Goal: Task Accomplishment & Management: Manage account settings

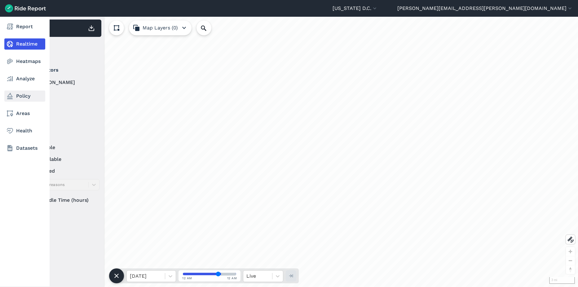
click at [9, 101] on link "Policy" at bounding box center [24, 96] width 41 height 11
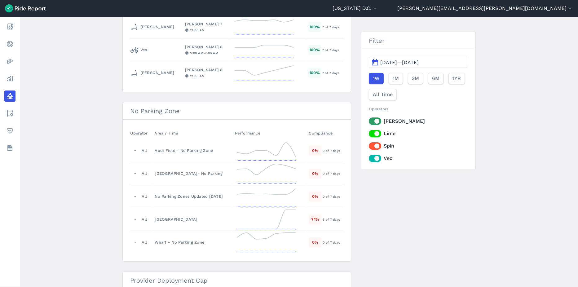
click at [376, 119] on label "[PERSON_NAME]" at bounding box center [418, 121] width 99 height 7
click at [369, 119] on input "[PERSON_NAME]" at bounding box center [369, 120] width 0 height 4
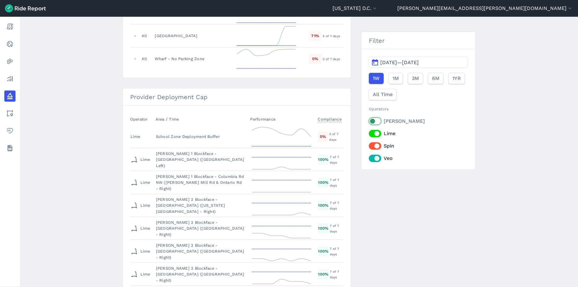
scroll to position [732, 0]
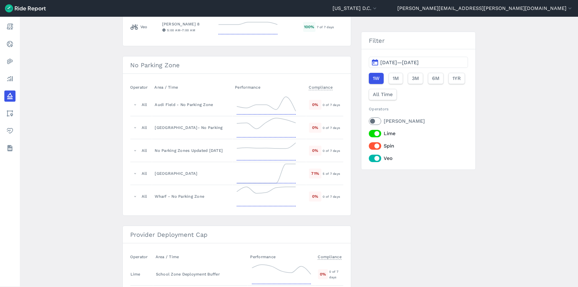
click at [375, 127] on div "[PERSON_NAME] Lime Spin Veo" at bounding box center [418, 140] width 99 height 45
click at [370, 138] on div "[PERSON_NAME] Lime Spin Veo" at bounding box center [418, 140] width 99 height 45
click at [372, 134] on label "Lime" at bounding box center [418, 133] width 99 height 7
click at [369, 134] on input "Lime" at bounding box center [369, 132] width 0 height 4
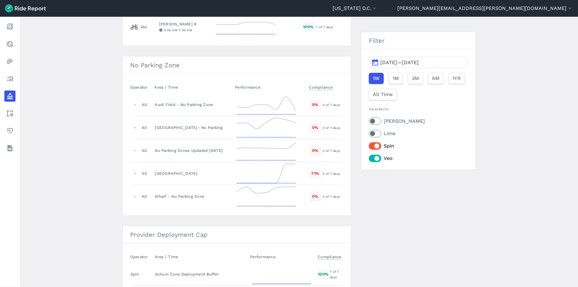
click at [371, 146] on label "Spin" at bounding box center [418, 145] width 99 height 7
click at [369, 146] on input "Spin" at bounding box center [369, 144] width 0 height 4
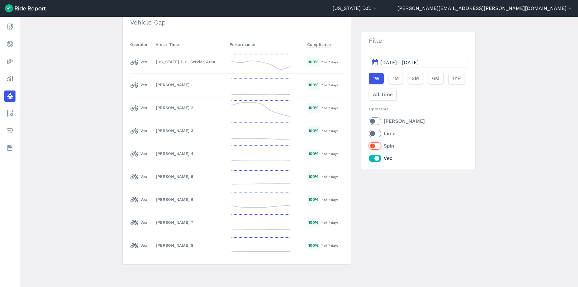
scroll to position [883, 0]
click at [176, 110] on div "[PERSON_NAME] 2" at bounding box center [190, 109] width 69 height 6
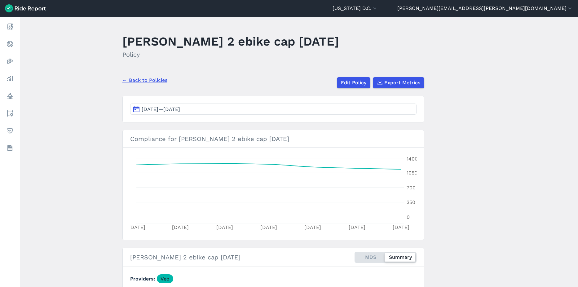
click at [153, 79] on link "← Back to Policies" at bounding box center [144, 80] width 45 height 7
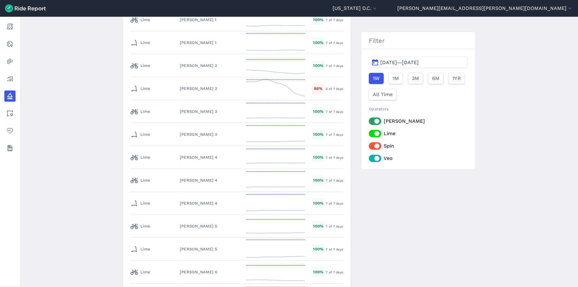
scroll to position [2814, 0]
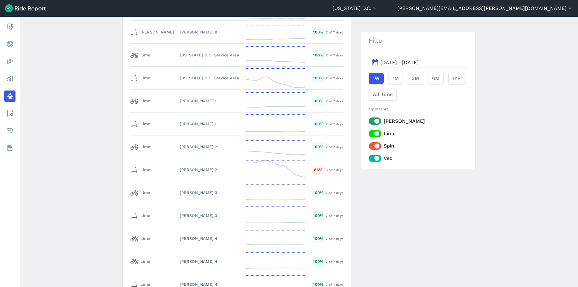
click at [397, 62] on span "[DATE]—[DATE]" at bounding box center [400, 63] width 38 height 6
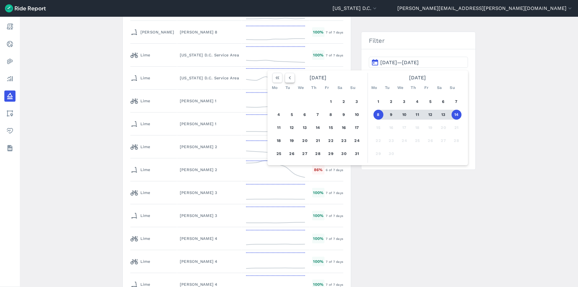
click at [292, 78] on button "button" at bounding box center [290, 78] width 10 height 10
click at [302, 128] on button "16" at bounding box center [305, 128] width 10 height 10
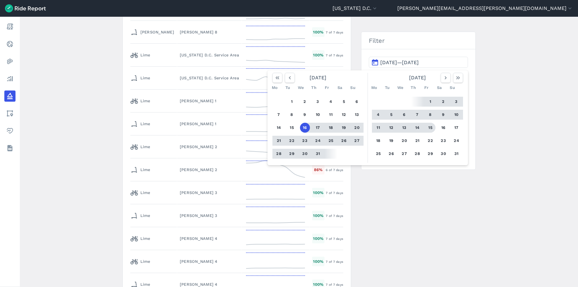
click at [430, 130] on button "15" at bounding box center [431, 128] width 10 height 10
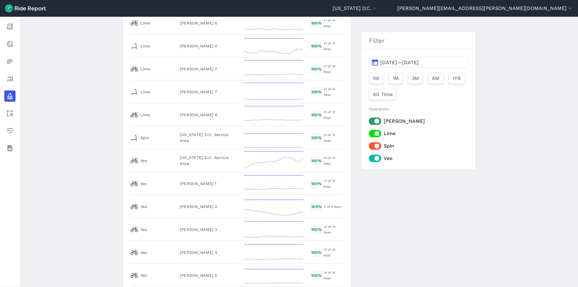
scroll to position [3171, 0]
click at [215, 149] on td "[US_STATE] D.C. Service Area" at bounding box center [208, 160] width 63 height 23
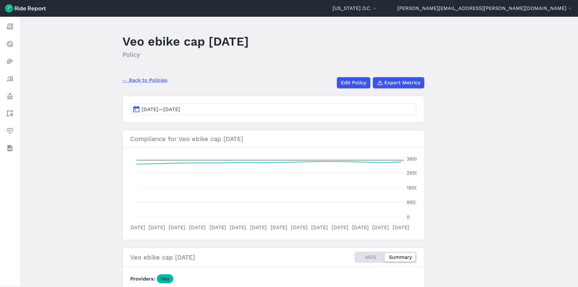
click at [180, 108] on span "[DATE]—[DATE]" at bounding box center [161, 109] width 38 height 6
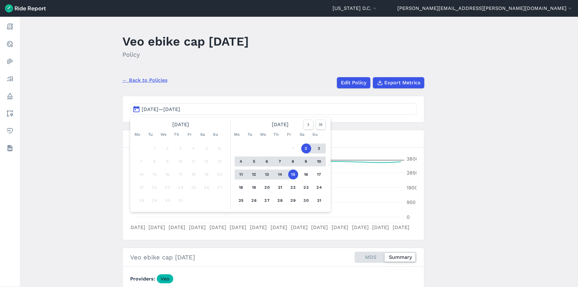
click at [248, 87] on div "← Back to Policies Edit Policy Export Metrics" at bounding box center [273, 80] width 302 height 16
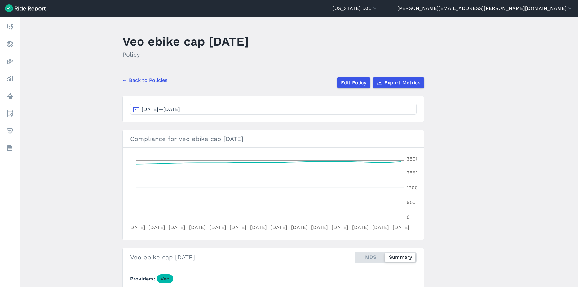
click at [158, 78] on link "← Back to Policies" at bounding box center [144, 80] width 45 height 7
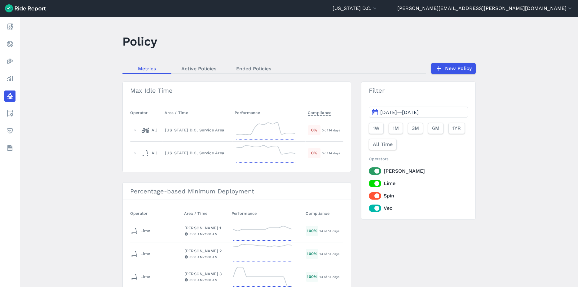
click at [419, 109] on span "[DATE]—[DATE]" at bounding box center [400, 112] width 38 height 6
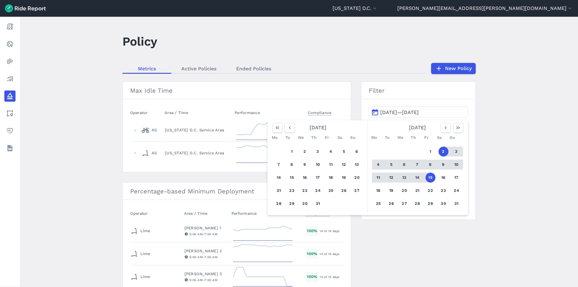
click at [501, 125] on main "Policy Metrics Active Policies Ended Policies New Policy Max Idle Time Operator…" at bounding box center [299, 152] width 559 height 270
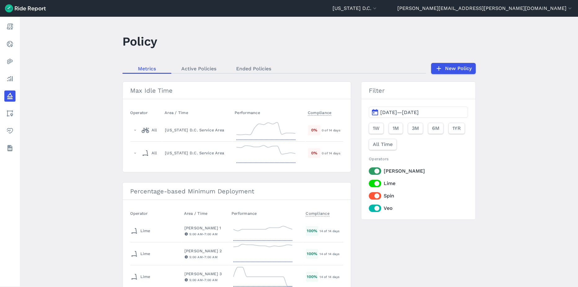
click at [372, 172] on label "[PERSON_NAME]" at bounding box center [418, 170] width 99 height 7
click at [369, 171] on input "[PERSON_NAME]" at bounding box center [369, 169] width 0 height 4
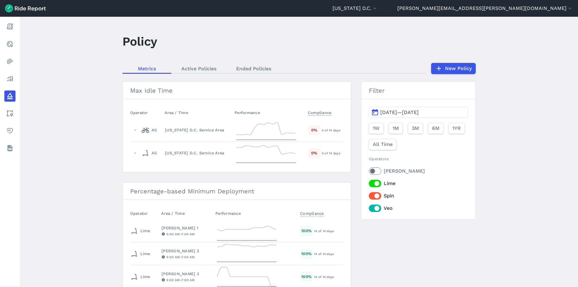
click at [372, 182] on label "Lime" at bounding box center [418, 183] width 99 height 7
click at [369, 182] on input "Lime" at bounding box center [369, 182] width 0 height 4
click at [373, 196] on label "Spin" at bounding box center [418, 195] width 99 height 7
click at [369, 196] on input "Spin" at bounding box center [369, 194] width 0 height 4
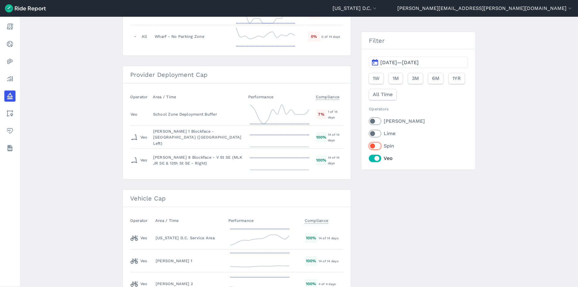
scroll to position [708, 0]
click at [177, 239] on div "[US_STATE] D.C. Service Area" at bounding box center [190, 238] width 68 height 6
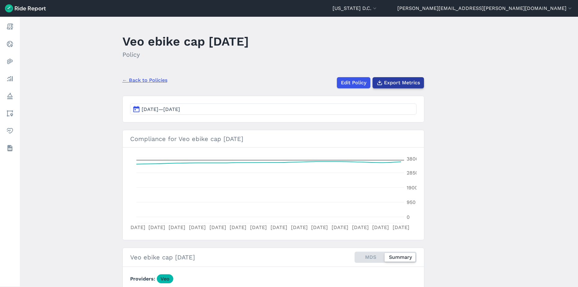
click at [390, 88] on button "Export Metrics" at bounding box center [398, 82] width 51 height 11
click at [154, 78] on link "← Back to Policies" at bounding box center [144, 80] width 45 height 7
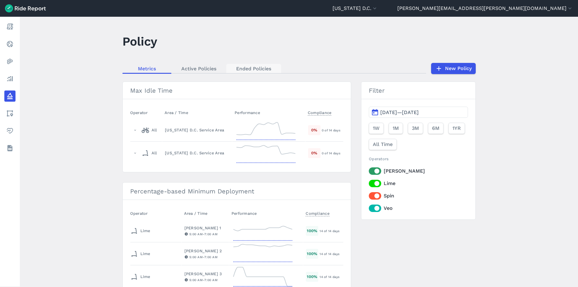
click at [238, 69] on link "Ended Policies" at bounding box center [253, 68] width 55 height 9
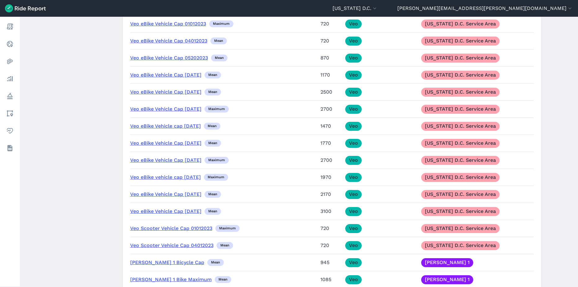
scroll to position [5003, 0]
click at [151, 10] on link "Veo ebike cap [DATE]" at bounding box center [156, 7] width 52 height 6
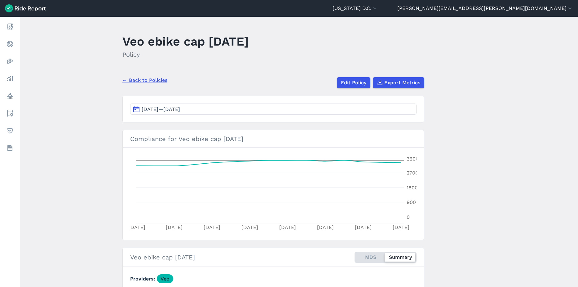
click at [207, 108] on button "[DATE]—[DATE]" at bounding box center [273, 109] width 287 height 11
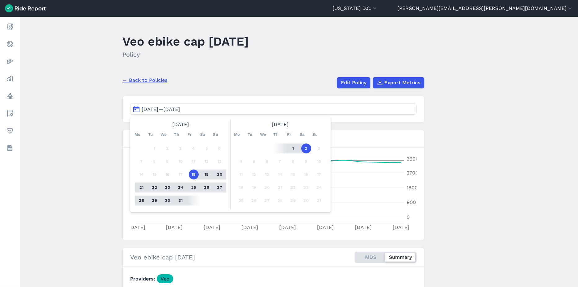
click at [180, 111] on span "[DATE]—[DATE]" at bounding box center [161, 109] width 38 height 6
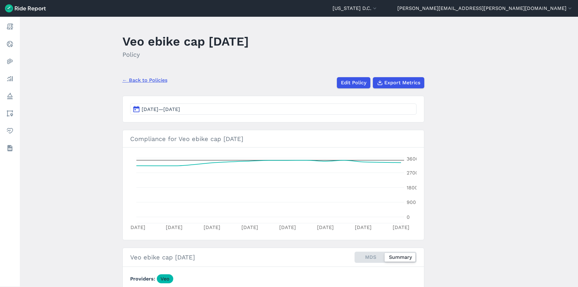
click at [180, 108] on span "[DATE]—[DATE]" at bounding box center [161, 109] width 38 height 6
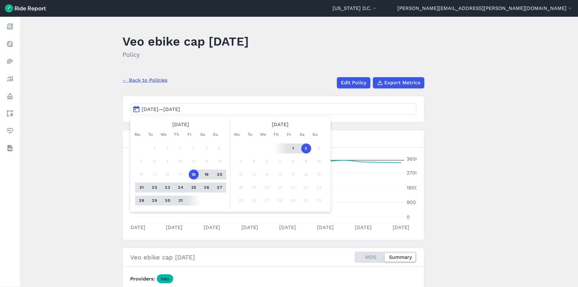
click at [207, 70] on main "Veo ebike cap [DATE] Policy ← Back to Policies Edit Policy Export Metrics [DATE…" at bounding box center [299, 152] width 559 height 270
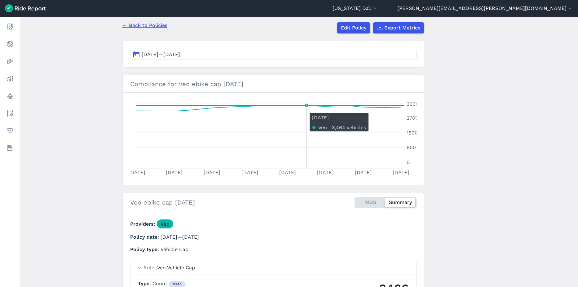
scroll to position [55, 0]
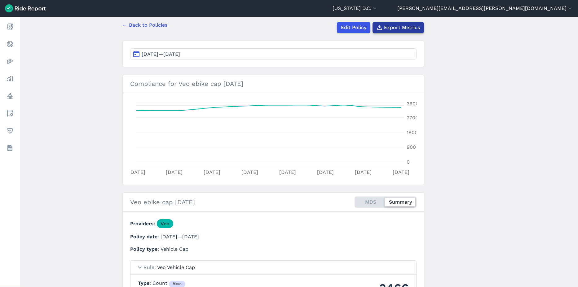
click at [412, 30] on span "Export Metrics" at bounding box center [402, 27] width 36 height 7
click at [163, 27] on link "← Back to Policies" at bounding box center [144, 24] width 45 height 7
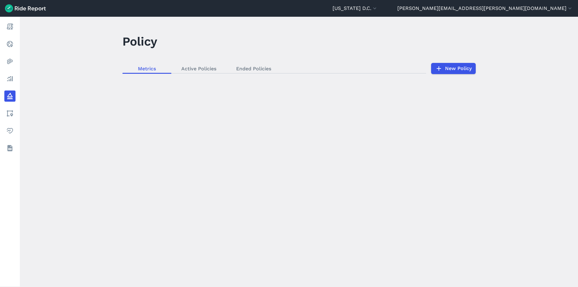
click at [251, 68] on div "loading" at bounding box center [299, 152] width 559 height 270
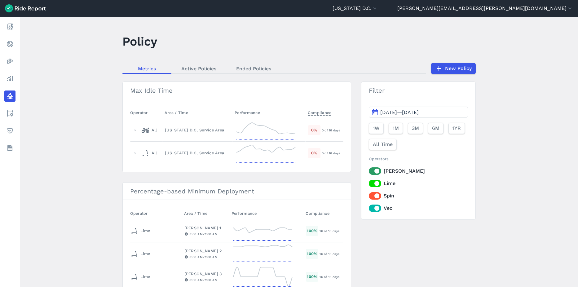
click at [251, 68] on link "Ended Policies" at bounding box center [253, 68] width 55 height 9
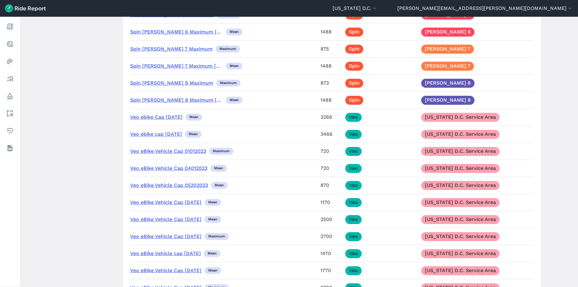
scroll to position [4876, 0]
click at [155, 120] on link "Veo ebike Cap [DATE]" at bounding box center [156, 117] width 52 height 6
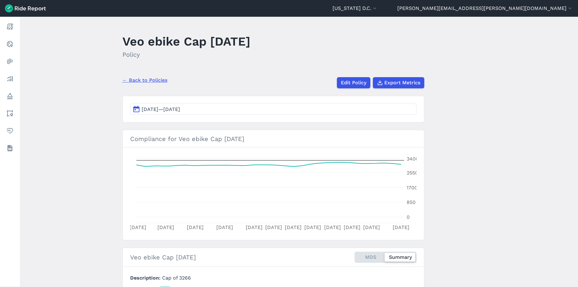
click at [224, 110] on button "[DATE]—[DATE]" at bounding box center [273, 109] width 287 height 11
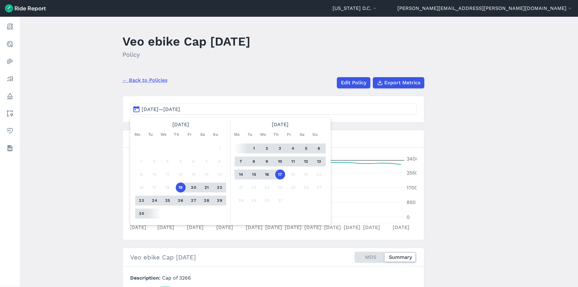
click at [266, 176] on button "16" at bounding box center [267, 175] width 10 height 10
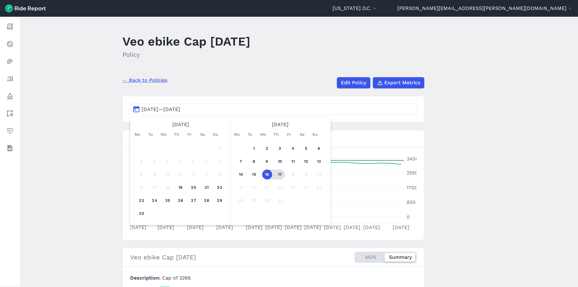
click at [278, 176] on button "17" at bounding box center [280, 175] width 10 height 10
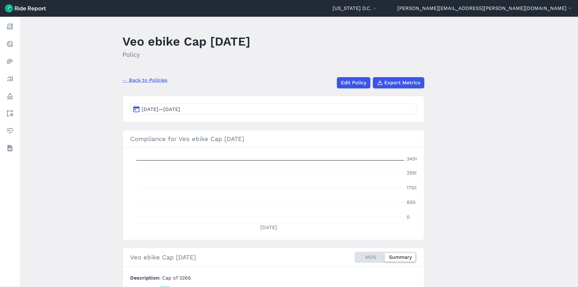
click at [180, 109] on span "[DATE]—[DATE]" at bounding box center [161, 109] width 38 height 6
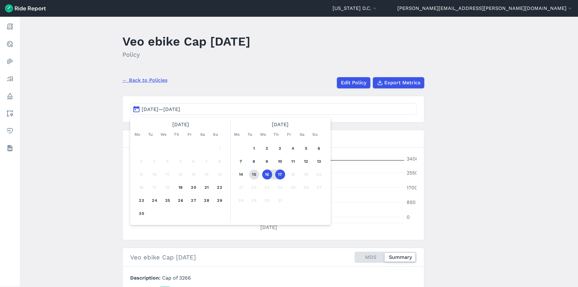
click at [253, 176] on button "15" at bounding box center [254, 175] width 10 height 10
click at [281, 176] on button "17" at bounding box center [280, 175] width 10 height 10
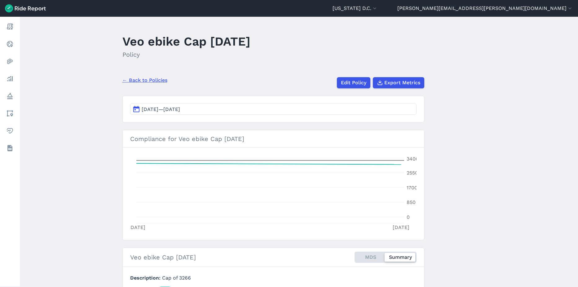
click at [258, 107] on button "[DATE]—[DATE]" at bounding box center [273, 109] width 287 height 11
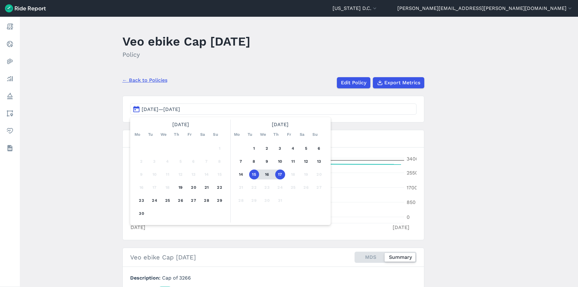
click at [445, 190] on main "Veo ebike Cap [DATE] Policy ← Back to Policies Edit Policy Export Metrics [DATE…" at bounding box center [299, 152] width 559 height 270
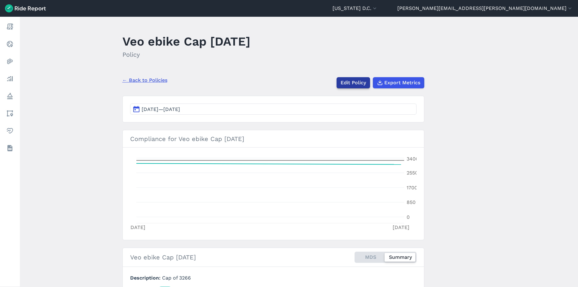
click at [348, 86] on link "Edit Policy" at bounding box center [353, 82] width 33 height 11
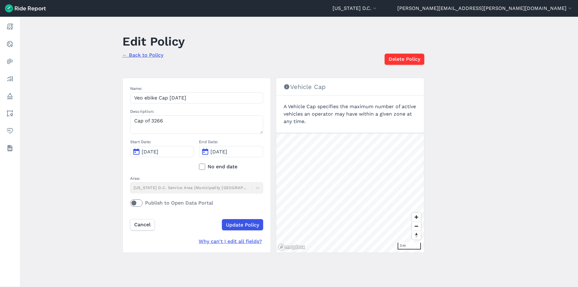
click at [225, 152] on span "[DATE]" at bounding box center [219, 152] width 17 height 6
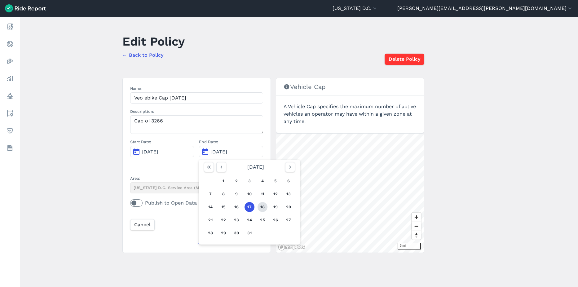
click at [260, 203] on button "18" at bounding box center [263, 207] width 10 height 10
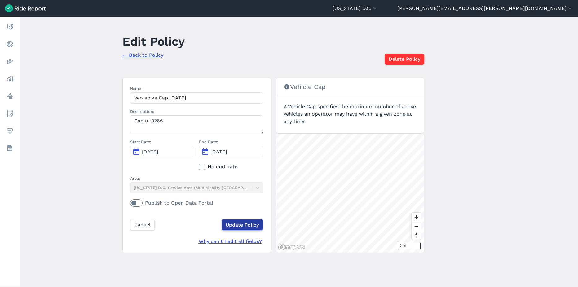
click at [238, 227] on input "Update Policy" at bounding box center [242, 224] width 41 height 11
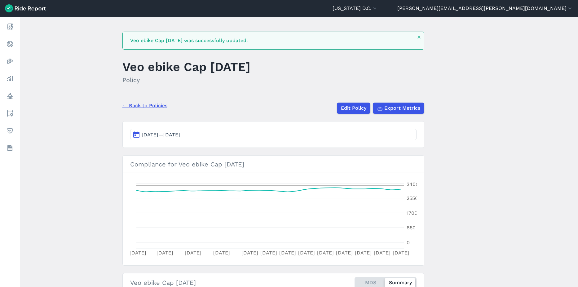
click at [214, 130] on button "[DATE]—[DATE]" at bounding box center [273, 134] width 287 height 11
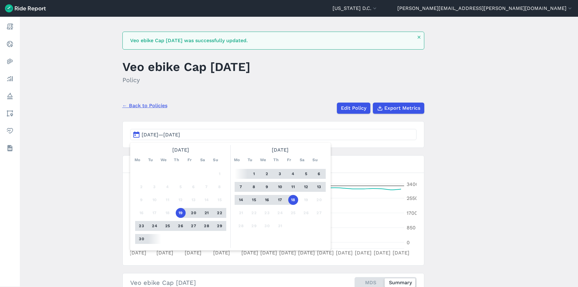
click at [264, 199] on button "16" at bounding box center [267, 200] width 10 height 10
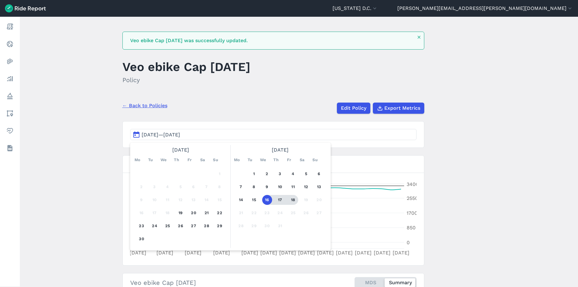
click at [296, 198] on button "18" at bounding box center [293, 200] width 10 height 10
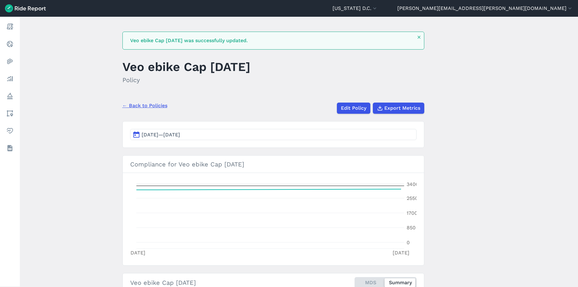
click at [257, 136] on button "[DATE]—[DATE]" at bounding box center [273, 134] width 287 height 11
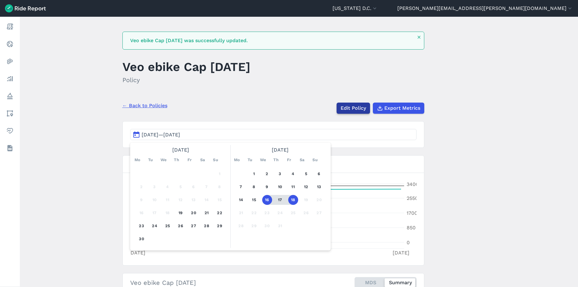
click at [358, 111] on link "Edit Policy" at bounding box center [353, 108] width 33 height 11
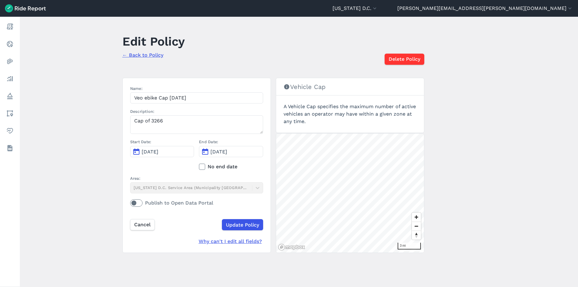
click at [231, 157] on button "[DATE]" at bounding box center [231, 151] width 64 height 11
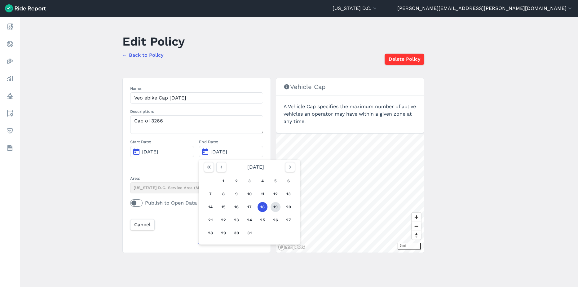
click at [275, 209] on button "19" at bounding box center [276, 207] width 10 height 10
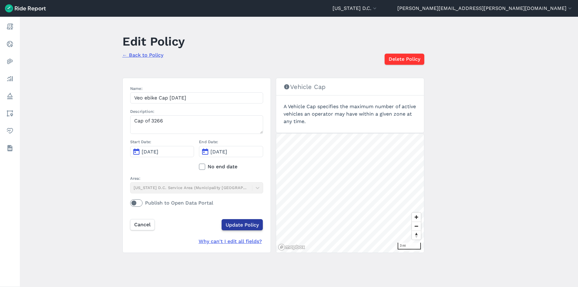
click at [241, 227] on input "Update Policy" at bounding box center [242, 224] width 41 height 11
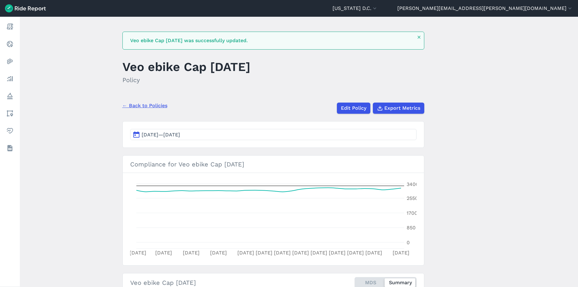
click at [342, 136] on button "[DATE]—[DATE]" at bounding box center [273, 134] width 287 height 11
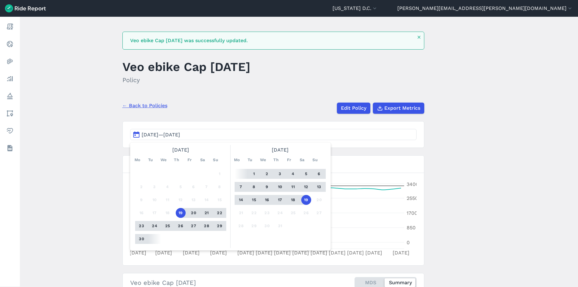
click at [263, 199] on button "16" at bounding box center [267, 200] width 10 height 10
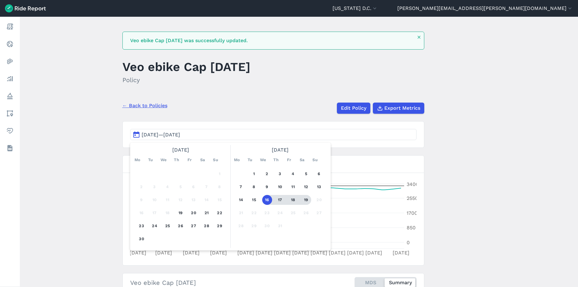
click at [308, 200] on button "19" at bounding box center [306, 200] width 10 height 10
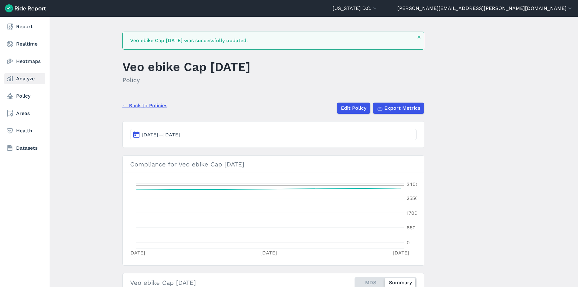
click at [21, 79] on link "Analyze" at bounding box center [24, 78] width 41 height 11
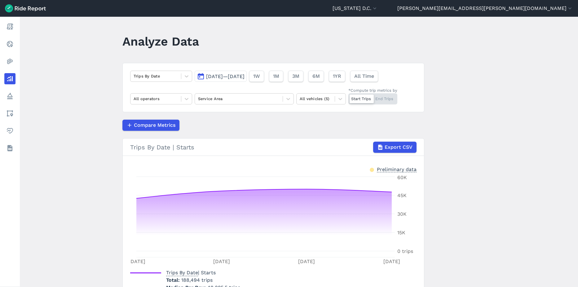
click at [245, 76] on span "[DATE]—[DATE]" at bounding box center [225, 76] width 38 height 6
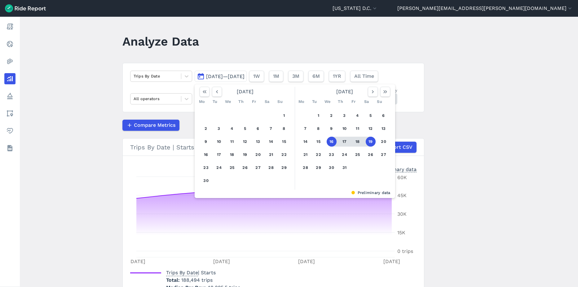
click at [331, 140] on button "16" at bounding box center [332, 142] width 10 height 10
click at [373, 91] on icon "button" at bounding box center [373, 92] width 6 height 6
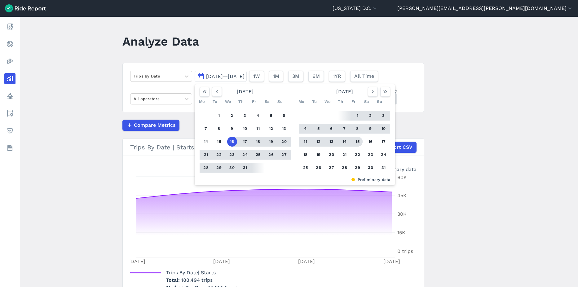
click at [358, 141] on button "15" at bounding box center [358, 142] width 10 height 10
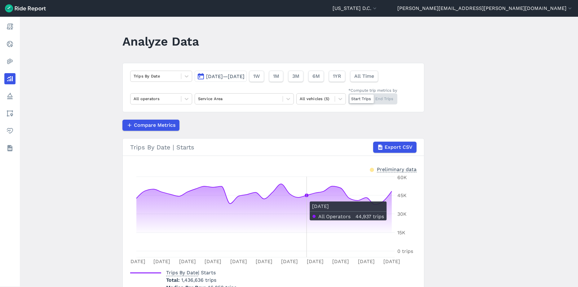
scroll to position [15, 0]
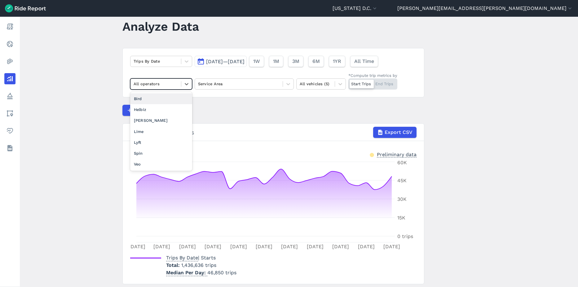
click at [169, 88] on div "All operators" at bounding box center [156, 84] width 51 height 10
click at [140, 166] on div "Veo" at bounding box center [161, 164] width 62 height 11
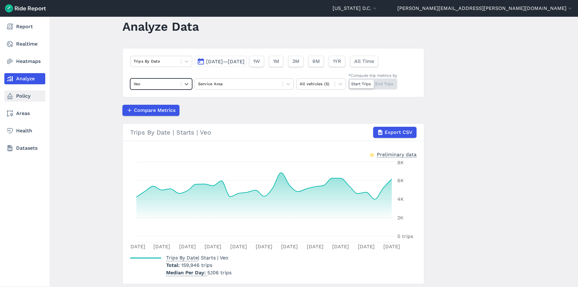
click at [21, 96] on link "Policy" at bounding box center [24, 96] width 41 height 11
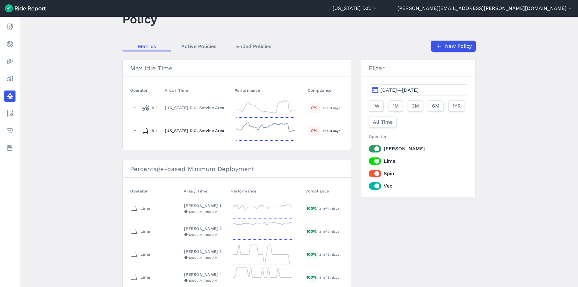
scroll to position [23, 0]
click at [151, 108] on div "All" at bounding box center [150, 108] width 16 height 10
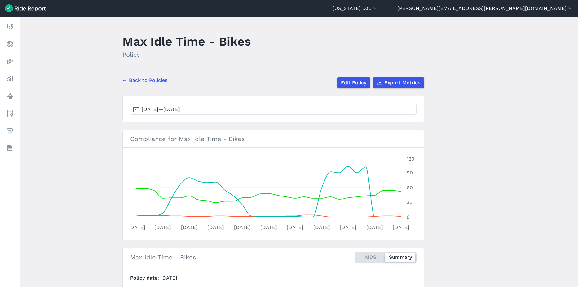
click at [266, 108] on button "[DATE]—[DATE]" at bounding box center [273, 109] width 287 height 11
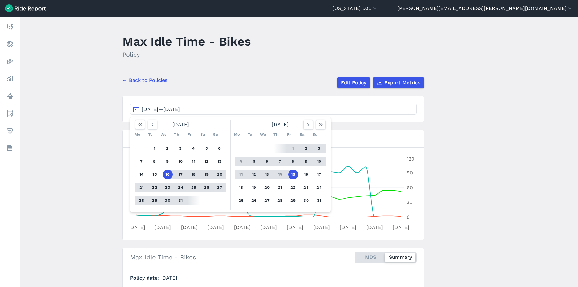
click at [321, 119] on div "[DATE] Mo Tu We Th Fr Sa Su 1 2 3 4 5 6 7 8 9 10 11 12 13 14 15 16 17 18 19 20 …" at bounding box center [230, 164] width 201 height 95
click at [320, 125] on icon "button" at bounding box center [321, 125] width 6 height 6
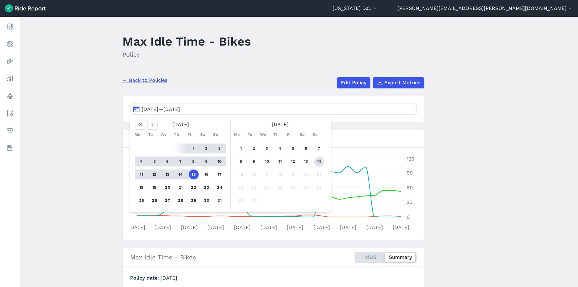
click at [317, 163] on button "14" at bounding box center [319, 162] width 10 height 10
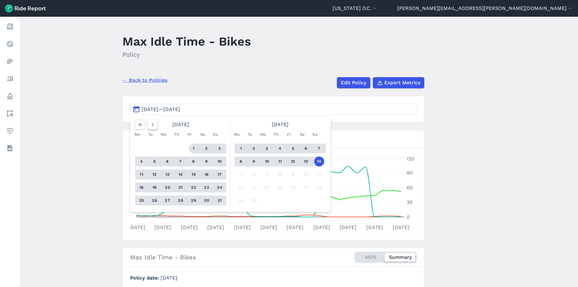
click at [154, 125] on icon "button" at bounding box center [152, 125] width 6 height 6
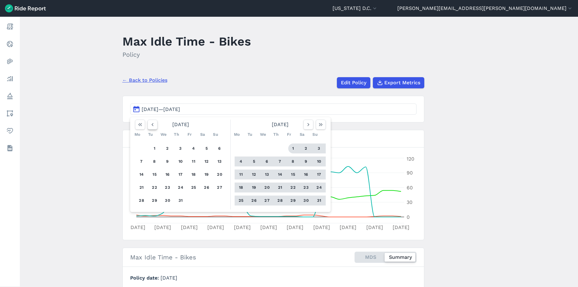
click at [154, 125] on icon "button" at bounding box center [152, 125] width 6 height 6
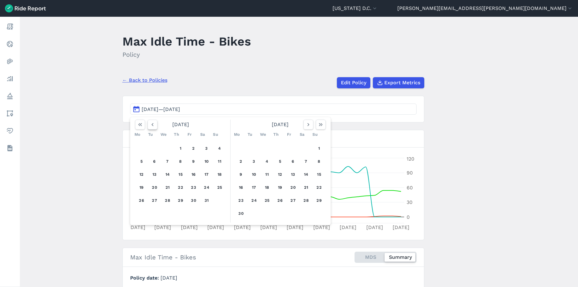
click at [154, 125] on icon "button" at bounding box center [152, 125] width 6 height 6
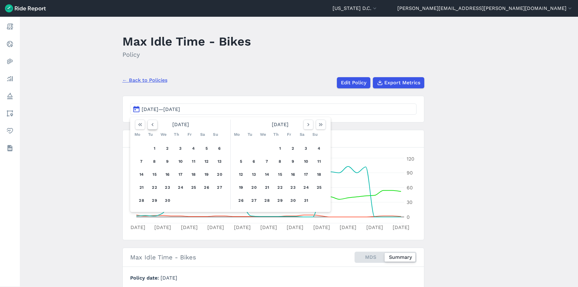
click at [154, 125] on icon "button" at bounding box center [152, 125] width 6 height 6
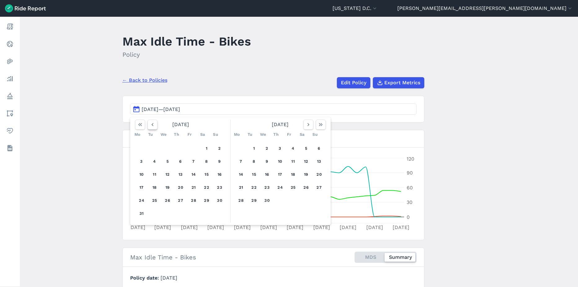
click at [154, 125] on icon "button" at bounding box center [152, 125] width 6 height 6
click at [154, 126] on icon "button" at bounding box center [152, 125] width 6 height 6
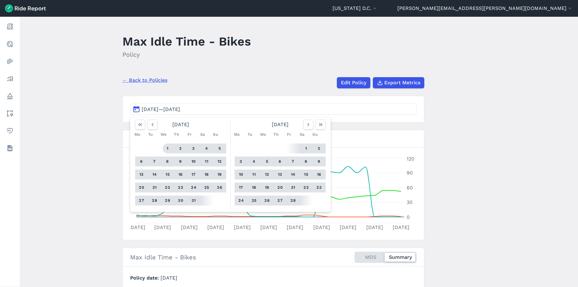
click at [166, 149] on button "1" at bounding box center [168, 149] width 10 height 10
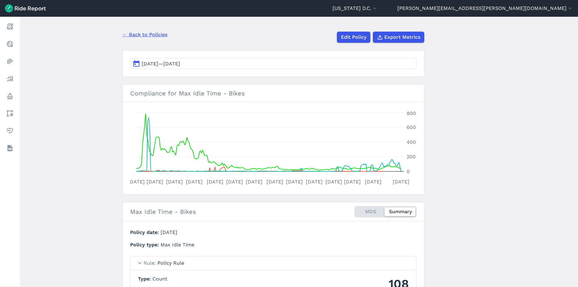
scroll to position [45, 0]
click at [154, 36] on link "← Back to Policies" at bounding box center [144, 34] width 45 height 7
